Goal: Use online tool/utility: Utilize a website feature to perform a specific function

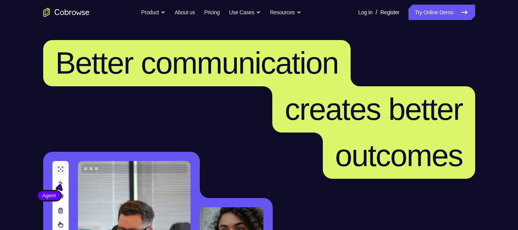
click at [443, 11] on link "Try Online Demo" at bounding box center [441, 12] width 66 height 15
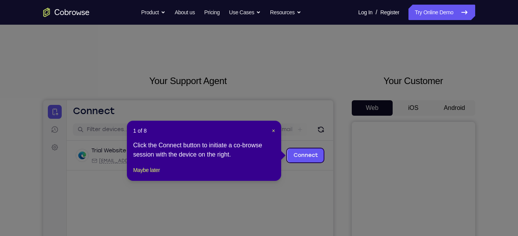
click at [454, 109] on icon at bounding box center [262, 118] width 524 height 236
click at [275, 131] on span "×" at bounding box center [273, 131] width 3 height 6
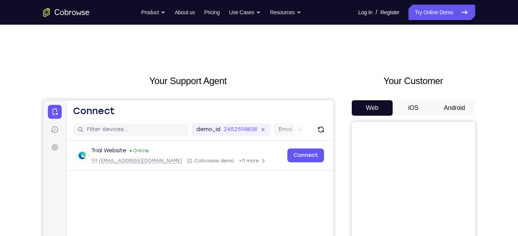
click at [459, 112] on button "Android" at bounding box center [454, 107] width 41 height 15
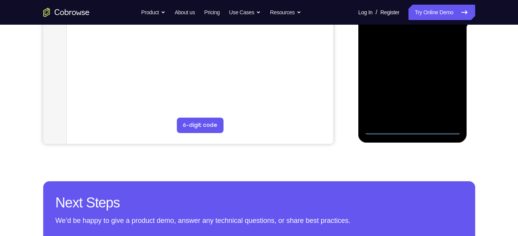
scroll to position [215, 0]
click at [417, 128] on div at bounding box center [412, 26] width 97 height 216
click at [446, 98] on div at bounding box center [412, 26] width 97 height 216
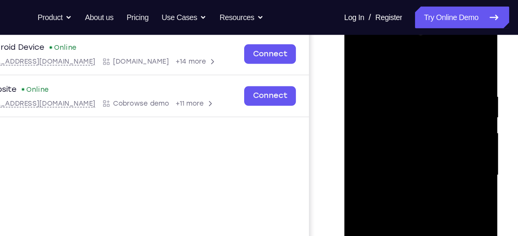
scroll to position [117, 0]
click at [399, 55] on div at bounding box center [398, 129] width 97 height 216
click at [389, 85] on div at bounding box center [398, 129] width 97 height 216
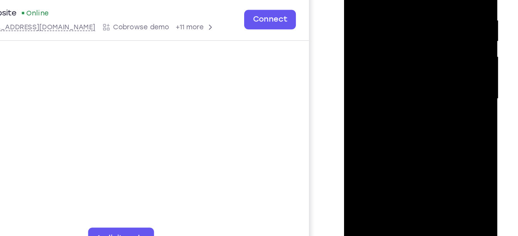
click at [396, 100] on div at bounding box center [398, 52] width 97 height 216
drag, startPoint x: 404, startPoint y: 68, endPoint x: 405, endPoint y: 52, distance: 16.2
click at [405, 52] on div at bounding box center [398, 52] width 97 height 216
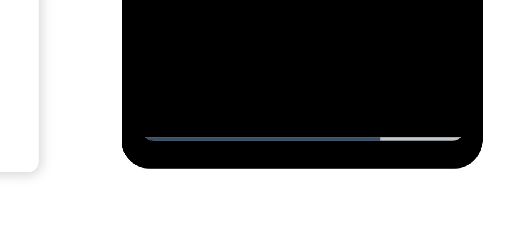
scroll to position [142, 0]
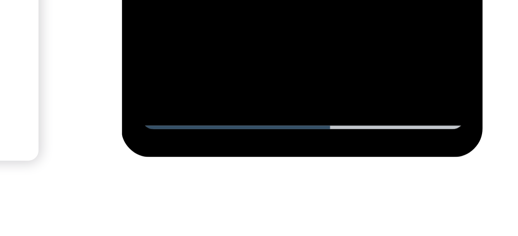
scroll to position [145, 0]
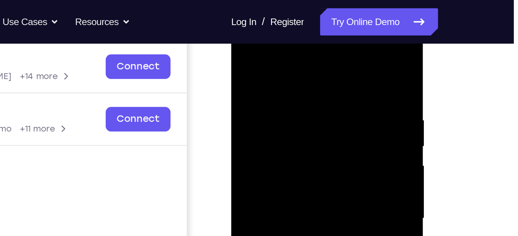
scroll to position [110, 0]
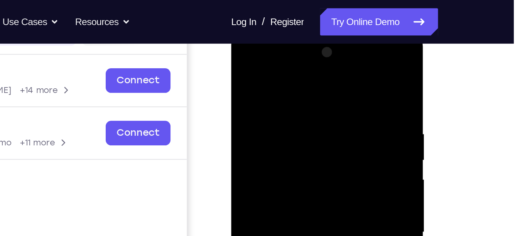
click at [280, 69] on div at bounding box center [285, 145] width 97 height 216
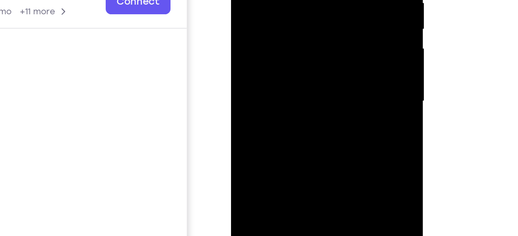
drag, startPoint x: 302, startPoint y: 47, endPoint x: 303, endPoint y: -23, distance: 70.2
click at [303, 0] on div at bounding box center [285, 14] width 97 height 216
drag, startPoint x: 287, startPoint y: 32, endPoint x: 289, endPoint y: -34, distance: 66.4
click at [289, 0] on div at bounding box center [285, 14] width 97 height 216
drag, startPoint x: 290, startPoint y: 34, endPoint x: 290, endPoint y: -9, distance: 43.2
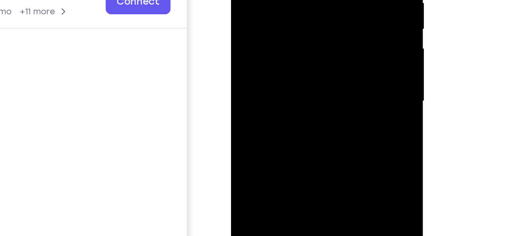
click at [290, 0] on div at bounding box center [285, 14] width 97 height 216
drag, startPoint x: 290, startPoint y: 30, endPoint x: 291, endPoint y: 2, distance: 27.8
click at [291, 2] on div at bounding box center [285, 14] width 97 height 216
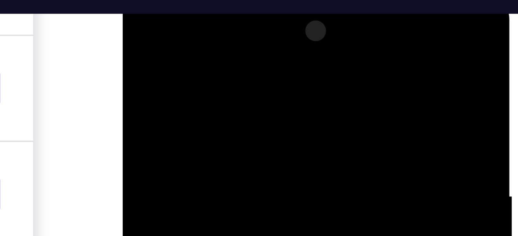
click at [209, 25] on div at bounding box center [176, 103] width 97 height 216
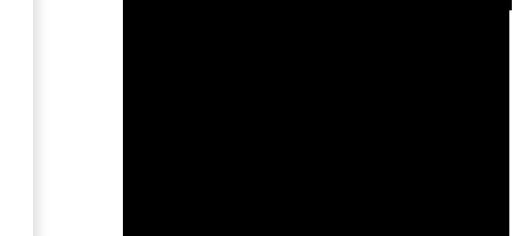
drag, startPoint x: 172, startPoint y: -248, endPoint x: 171, endPoint y: -261, distance: 13.6
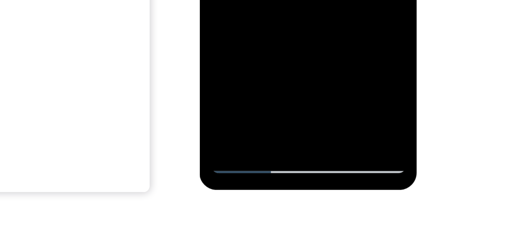
scroll to position [145, 0]
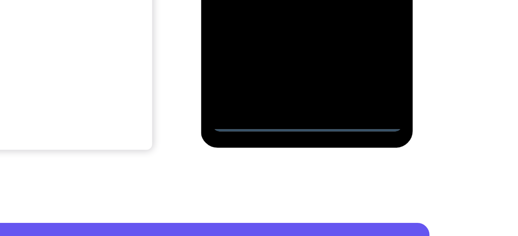
scroll to position [167, 0]
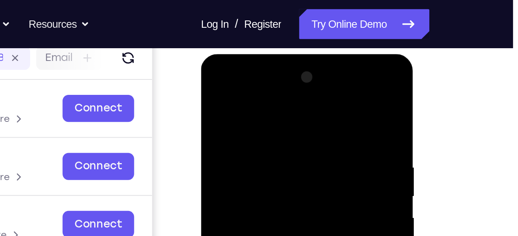
scroll to position [99, 0]
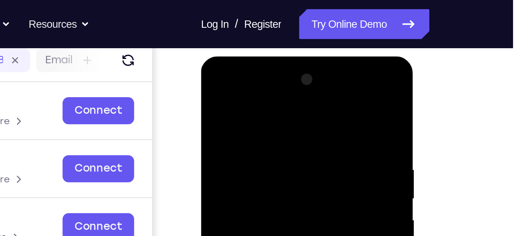
click at [246, 93] on div at bounding box center [255, 170] width 97 height 216
click at [243, 127] on div at bounding box center [255, 170] width 97 height 216
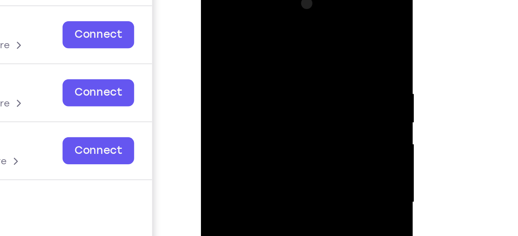
click at [238, 79] on div at bounding box center [255, 94] width 97 height 216
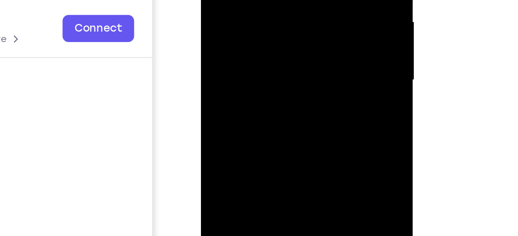
drag, startPoint x: 253, startPoint y: -3, endPoint x: 252, endPoint y: -10, distance: 6.3
drag, startPoint x: 250, startPoint y: 10, endPoint x: 249, endPoint y: -48, distance: 58.3
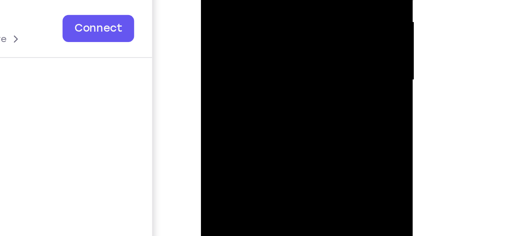
drag, startPoint x: 253, startPoint y: -12, endPoint x: 256, endPoint y: -62, distance: 51.0
drag, startPoint x: 259, startPoint y: -19, endPoint x: 258, endPoint y: -83, distance: 63.3
drag, startPoint x: 254, startPoint y: -29, endPoint x: 254, endPoint y: -37, distance: 8.5
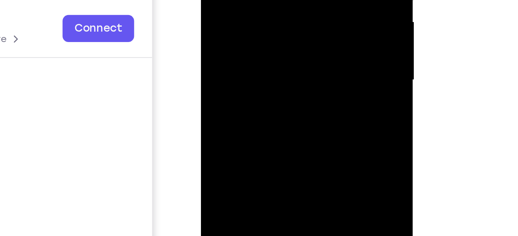
drag, startPoint x: 275, startPoint y: -4, endPoint x: 262, endPoint y: -57, distance: 54.4
drag, startPoint x: 254, startPoint y: -5, endPoint x: 253, endPoint y: -11, distance: 6.2
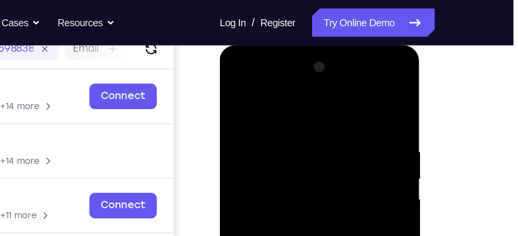
scroll to position [102, 0]
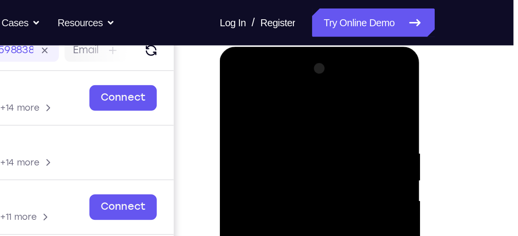
click at [268, 73] on div at bounding box center [274, 160] width 97 height 216
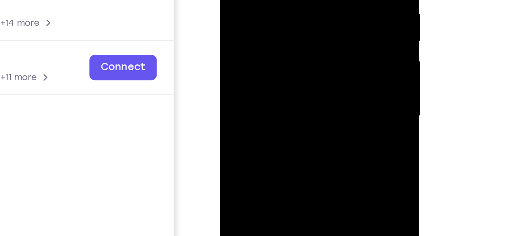
click at [268, 21] on div at bounding box center [274, 21] width 97 height 216
click at [267, 17] on div at bounding box center [274, 21] width 97 height 216
click at [259, 35] on div at bounding box center [274, 21] width 97 height 216
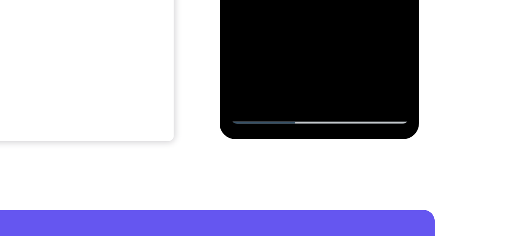
scroll to position [173, 0]
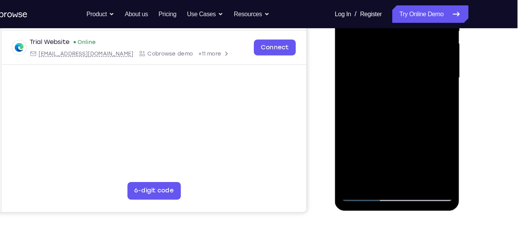
click at [392, 152] on div at bounding box center [389, 62] width 97 height 216
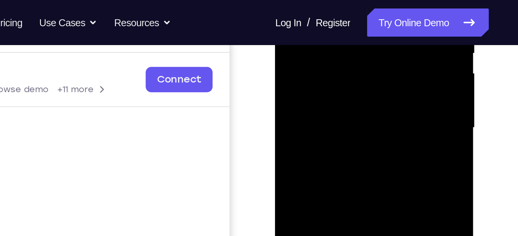
scroll to position [170, 0]
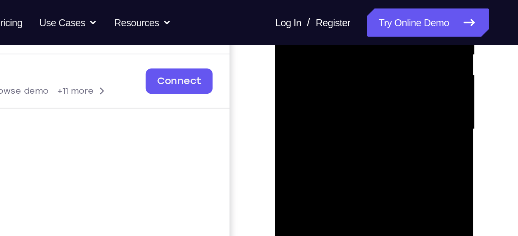
drag, startPoint x: 337, startPoint y: 40, endPoint x: 327, endPoint y: 83, distance: 43.9
click at [327, 83] on div at bounding box center [329, 36] width 97 height 216
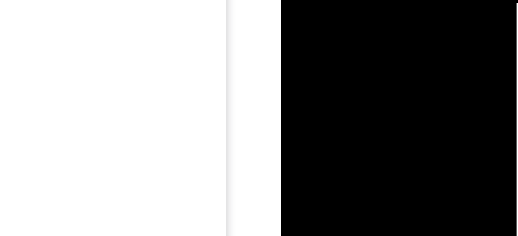
drag, startPoint x: 336, startPoint y: -73, endPoint x: 341, endPoint y: -104, distance: 30.8
drag, startPoint x: 334, startPoint y: -79, endPoint x: 335, endPoint y: -109, distance: 30.5
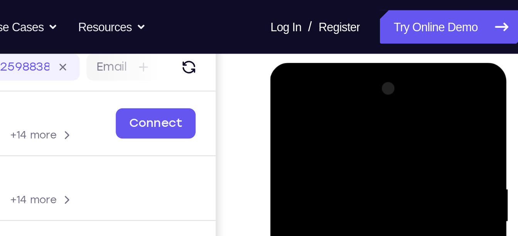
scroll to position [98, 0]
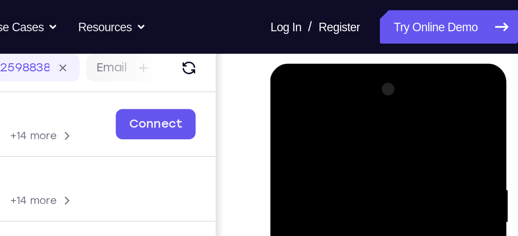
click at [331, 89] on div at bounding box center [324, 177] width 97 height 216
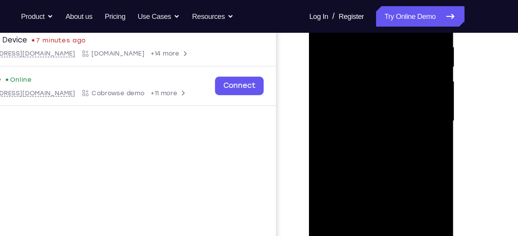
scroll to position [150, 0]
click at [371, 50] on div at bounding box center [363, 85] width 97 height 216
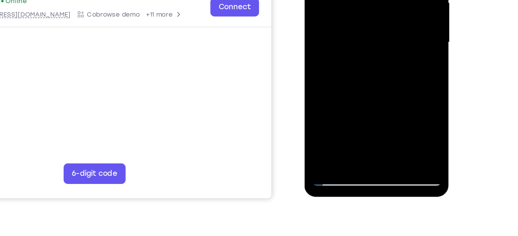
scroll to position [151, 0]
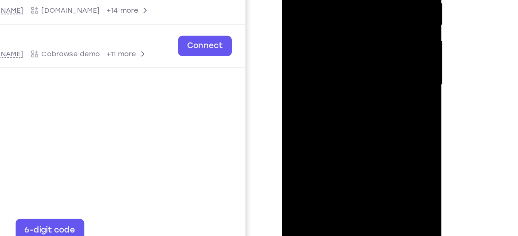
click at [353, 5] on div at bounding box center [336, 32] width 97 height 216
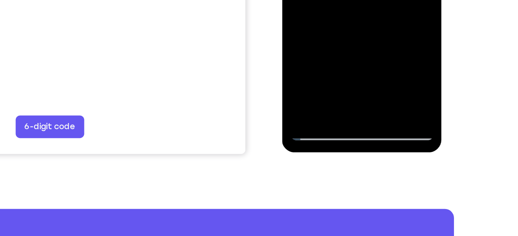
scroll to position [179, 0]
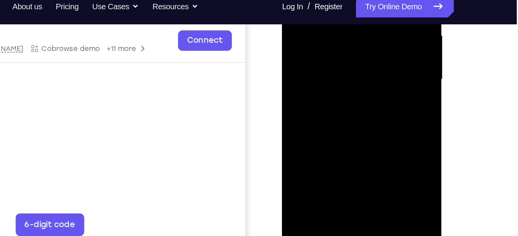
click at [348, 50] on div at bounding box center [336, 27] width 97 height 216
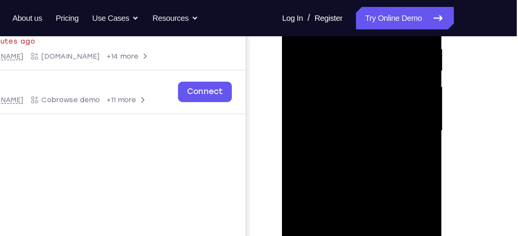
scroll to position [151, 0]
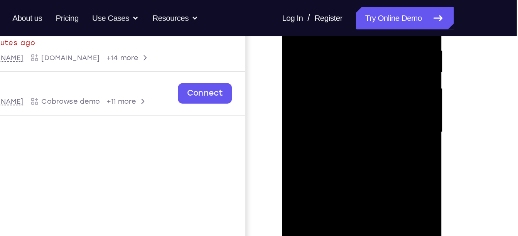
click at [346, 46] on div at bounding box center [336, 79] width 97 height 216
drag, startPoint x: 346, startPoint y: 82, endPoint x: 346, endPoint y: 46, distance: 35.9
click at [346, 46] on div at bounding box center [336, 79] width 97 height 216
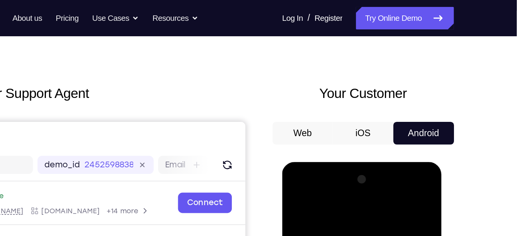
scroll to position [16, 0]
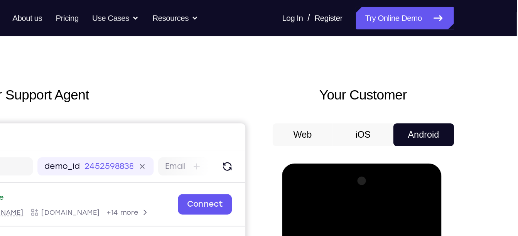
click at [368, 90] on button "Web" at bounding box center [372, 91] width 41 height 15
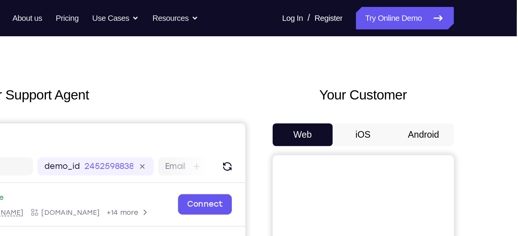
click at [450, 91] on button "Android" at bounding box center [454, 91] width 41 height 15
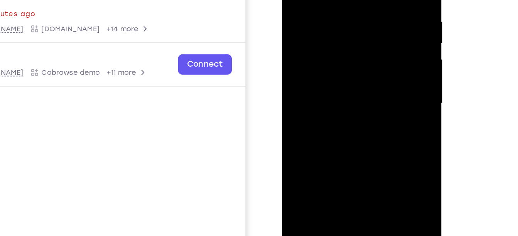
scroll to position [96, 0]
click at [335, 71] on div at bounding box center [336, 49] width 97 height 216
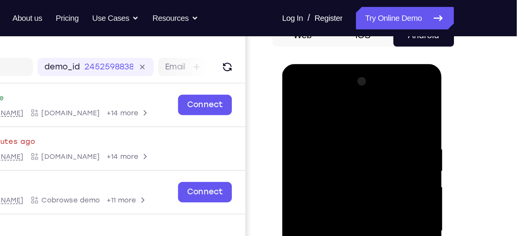
scroll to position [81, 0]
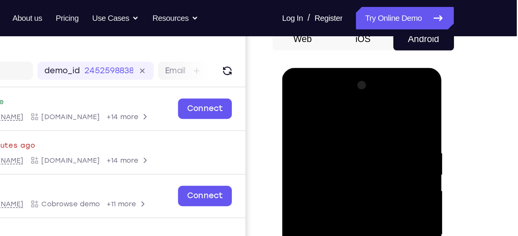
click at [328, 90] on div at bounding box center [336, 182] width 97 height 216
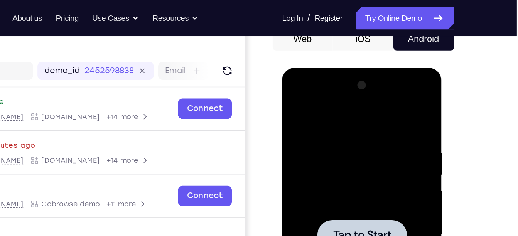
click at [331, 145] on div at bounding box center [336, 182] width 97 height 216
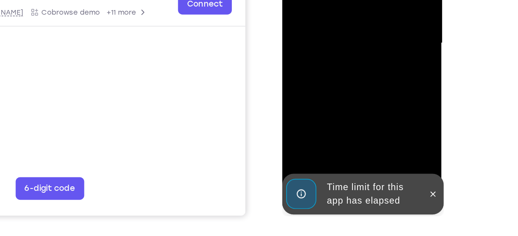
scroll to position [137, 0]
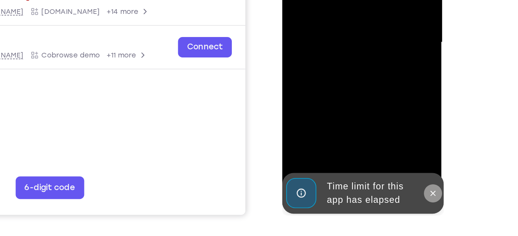
click at [386, 93] on icon at bounding box center [384, 92] width 6 height 6
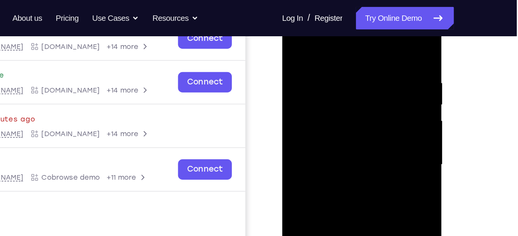
scroll to position [123, 0]
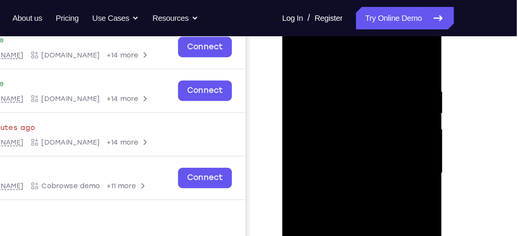
click at [336, 48] on div at bounding box center [336, 120] width 97 height 216
click at [303, 96] on div at bounding box center [336, 120] width 97 height 216
click at [322, 123] on div at bounding box center [336, 120] width 97 height 216
click at [328, 116] on div at bounding box center [336, 120] width 97 height 216
click at [325, 129] on div at bounding box center [336, 120] width 97 height 216
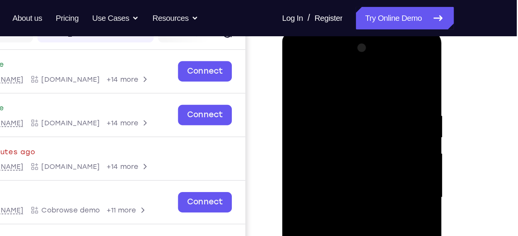
scroll to position [124, 0]
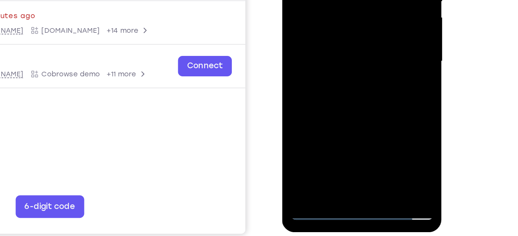
click at [338, 99] on div at bounding box center [336, 8] width 97 height 216
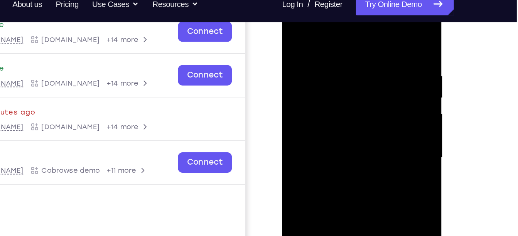
drag, startPoint x: 334, startPoint y: 131, endPoint x: 330, endPoint y: 75, distance: 55.7
click at [330, 75] on div at bounding box center [336, 105] width 97 height 216
click at [300, 95] on div at bounding box center [336, 105] width 97 height 216
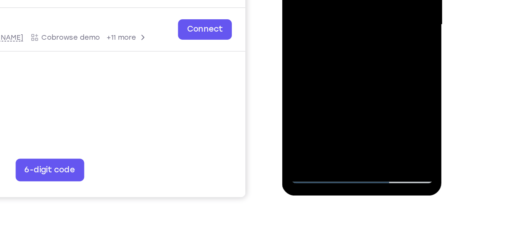
scroll to position [150, 0]
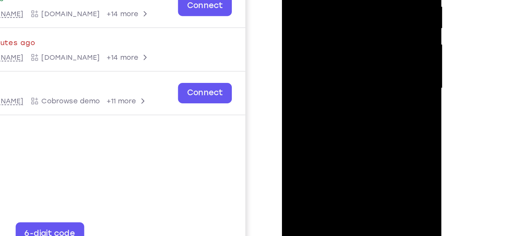
drag, startPoint x: 338, startPoint y: 56, endPoint x: 336, endPoint y: 9, distance: 47.1
click at [336, 9] on div at bounding box center [336, 35] width 97 height 216
drag, startPoint x: 358, startPoint y: 85, endPoint x: 321, endPoint y: 138, distance: 64.0
click at [321, 138] on div at bounding box center [336, 35] width 97 height 216
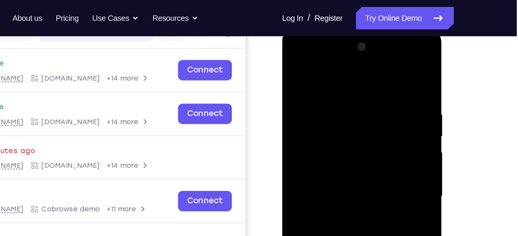
scroll to position [106, 0]
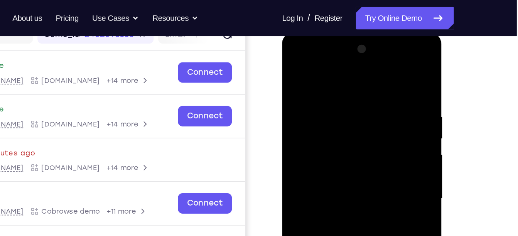
drag, startPoint x: 347, startPoint y: 97, endPoint x: 322, endPoint y: 184, distance: 90.1
click at [322, 184] on div at bounding box center [336, 145] width 97 height 216
click at [335, 57] on div at bounding box center [336, 145] width 97 height 216
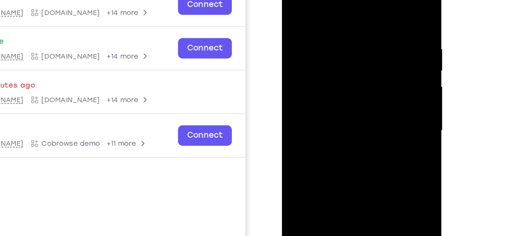
click at [329, 92] on div at bounding box center [336, 78] width 97 height 216
click at [323, 68] on div at bounding box center [336, 78] width 97 height 216
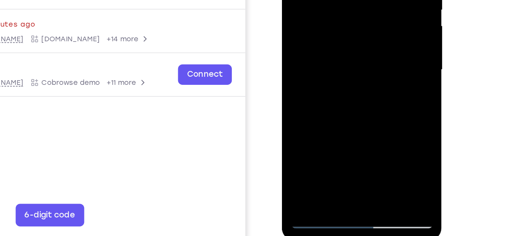
click at [326, 27] on div at bounding box center [336, 17] width 97 height 216
click at [312, 13] on div at bounding box center [336, 17] width 97 height 216
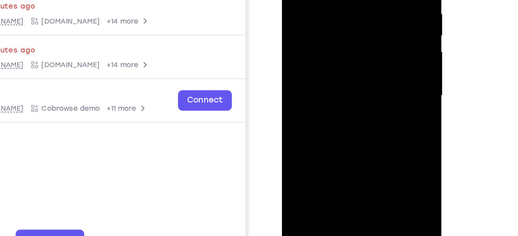
click at [333, 20] on div at bounding box center [336, 42] width 97 height 216
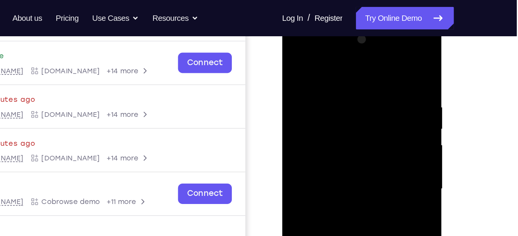
scroll to position [115, 0]
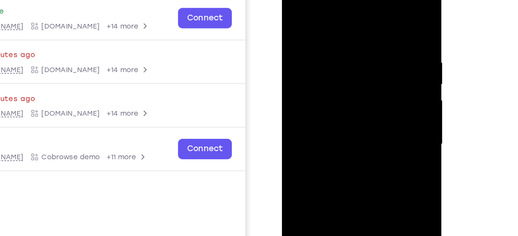
click at [315, 53] on div at bounding box center [336, 91] width 97 height 216
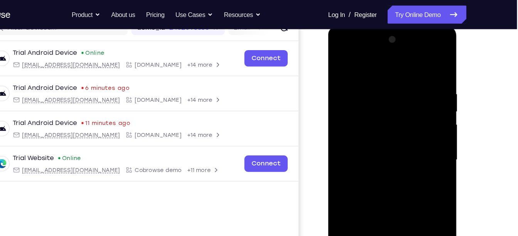
scroll to position [106, 0]
click at [348, 101] on div at bounding box center [382, 139] width 97 height 216
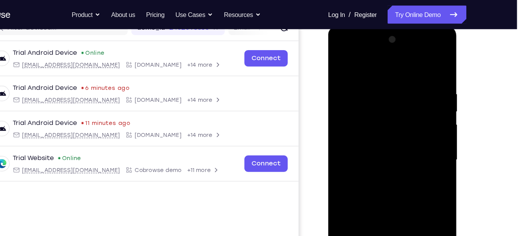
click at [348, 101] on div at bounding box center [382, 139] width 97 height 216
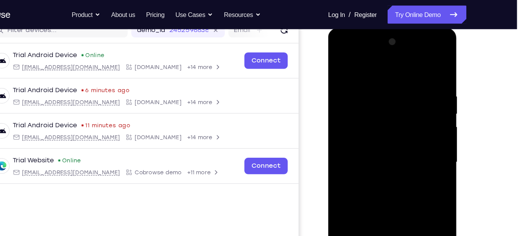
scroll to position [93, 0]
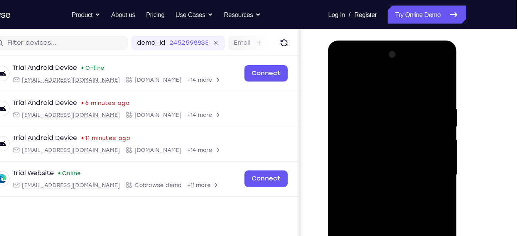
click at [372, 66] on div at bounding box center [382, 154] width 97 height 216
click at [345, 95] on div at bounding box center [382, 154] width 97 height 216
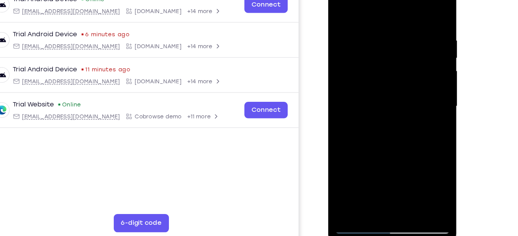
scroll to position [115, 0]
drag, startPoint x: 387, startPoint y: 127, endPoint x: 384, endPoint y: 63, distance: 64.1
click at [384, 63] on div at bounding box center [382, 86] width 97 height 216
click at [348, 155] on div at bounding box center [382, 86] width 97 height 216
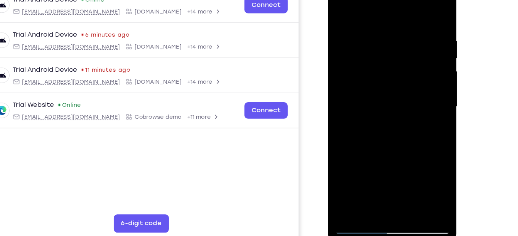
click at [348, 155] on div at bounding box center [382, 86] width 97 height 216
click at [383, 118] on div at bounding box center [382, 86] width 97 height 216
drag, startPoint x: 390, startPoint y: 62, endPoint x: 367, endPoint y: 209, distance: 148.4
click at [367, 204] on html "Online web based iOS Simulators and Android Emulators. Run iPhone, iPad, Mobile…" at bounding box center [383, 87] width 110 height 231
click at [415, 5] on div at bounding box center [382, 86] width 97 height 216
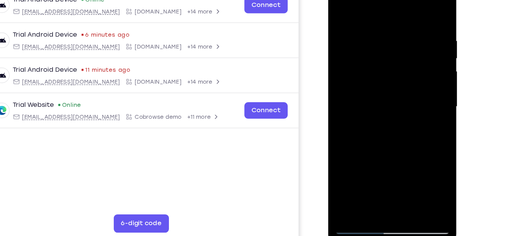
scroll to position [115, 0]
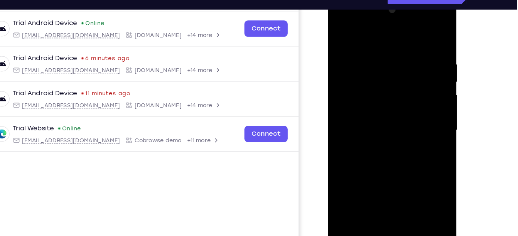
click at [370, 56] on div at bounding box center [382, 110] width 97 height 216
drag, startPoint x: 391, startPoint y: 154, endPoint x: 386, endPoint y: 194, distance: 40.4
click at [386, 194] on div at bounding box center [382, 110] width 97 height 216
click at [338, 30] on div at bounding box center [382, 110] width 97 height 216
click at [373, 80] on div at bounding box center [382, 110] width 97 height 216
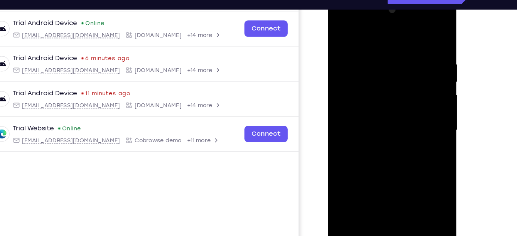
drag, startPoint x: 372, startPoint y: 145, endPoint x: 366, endPoint y: 85, distance: 60.1
click at [366, 85] on div at bounding box center [382, 110] width 97 height 216
click at [349, 152] on div at bounding box center [382, 110] width 97 height 216
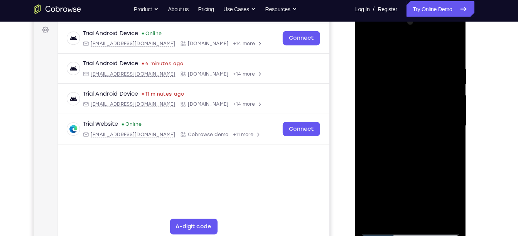
scroll to position [116, 0]
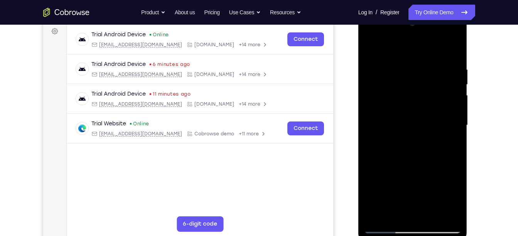
click at [454, 129] on div at bounding box center [412, 125] width 97 height 216
click at [456, 51] on div at bounding box center [412, 125] width 97 height 216
drag, startPoint x: 417, startPoint y: 114, endPoint x: 414, endPoint y: 188, distance: 74.5
click at [414, 188] on div at bounding box center [412, 125] width 97 height 216
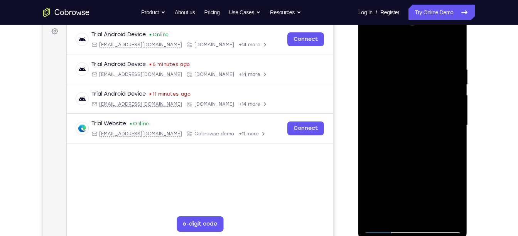
click at [387, 84] on div at bounding box center [412, 125] width 97 height 216
click at [367, 48] on div at bounding box center [412, 125] width 97 height 216
click at [369, 50] on div at bounding box center [412, 125] width 97 height 216
click at [369, 49] on div at bounding box center [412, 125] width 97 height 216
click at [368, 45] on div at bounding box center [412, 125] width 97 height 216
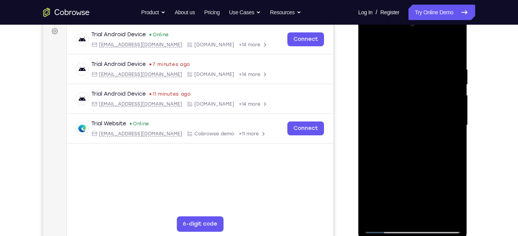
click at [399, 124] on div at bounding box center [412, 125] width 97 height 216
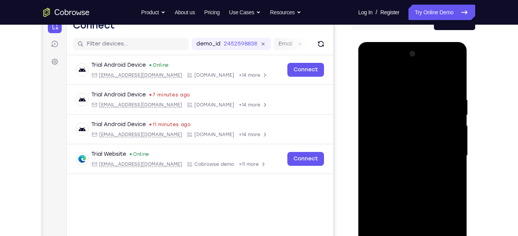
click at [372, 105] on div at bounding box center [412, 156] width 97 height 216
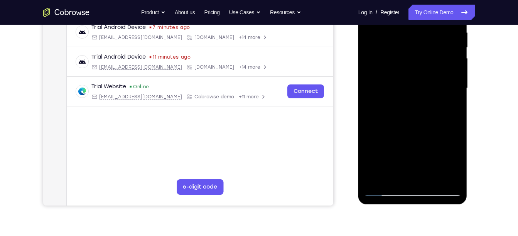
scroll to position [153, 0]
drag, startPoint x: 408, startPoint y: 141, endPoint x: 408, endPoint y: 78, distance: 62.9
click at [408, 78] on div at bounding box center [412, 89] width 97 height 216
click at [400, 86] on div at bounding box center [412, 89] width 97 height 216
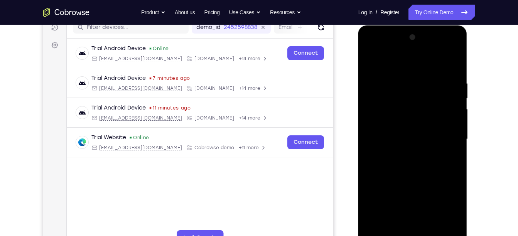
scroll to position [102, 0]
click at [454, 61] on div at bounding box center [412, 140] width 97 height 216
drag, startPoint x: 427, startPoint y: 180, endPoint x: 426, endPoint y: 96, distance: 84.5
click at [426, 96] on div at bounding box center [412, 140] width 97 height 216
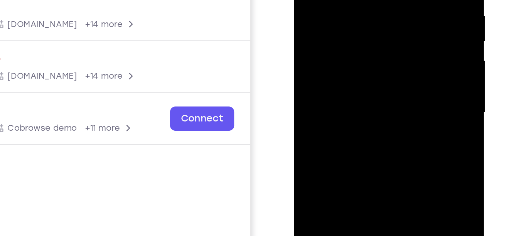
click at [358, 0] on div at bounding box center [348, 28] width 97 height 216
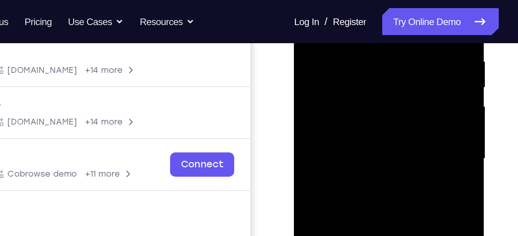
scroll to position [143, 0]
